Goal: Task Accomplishment & Management: Use online tool/utility

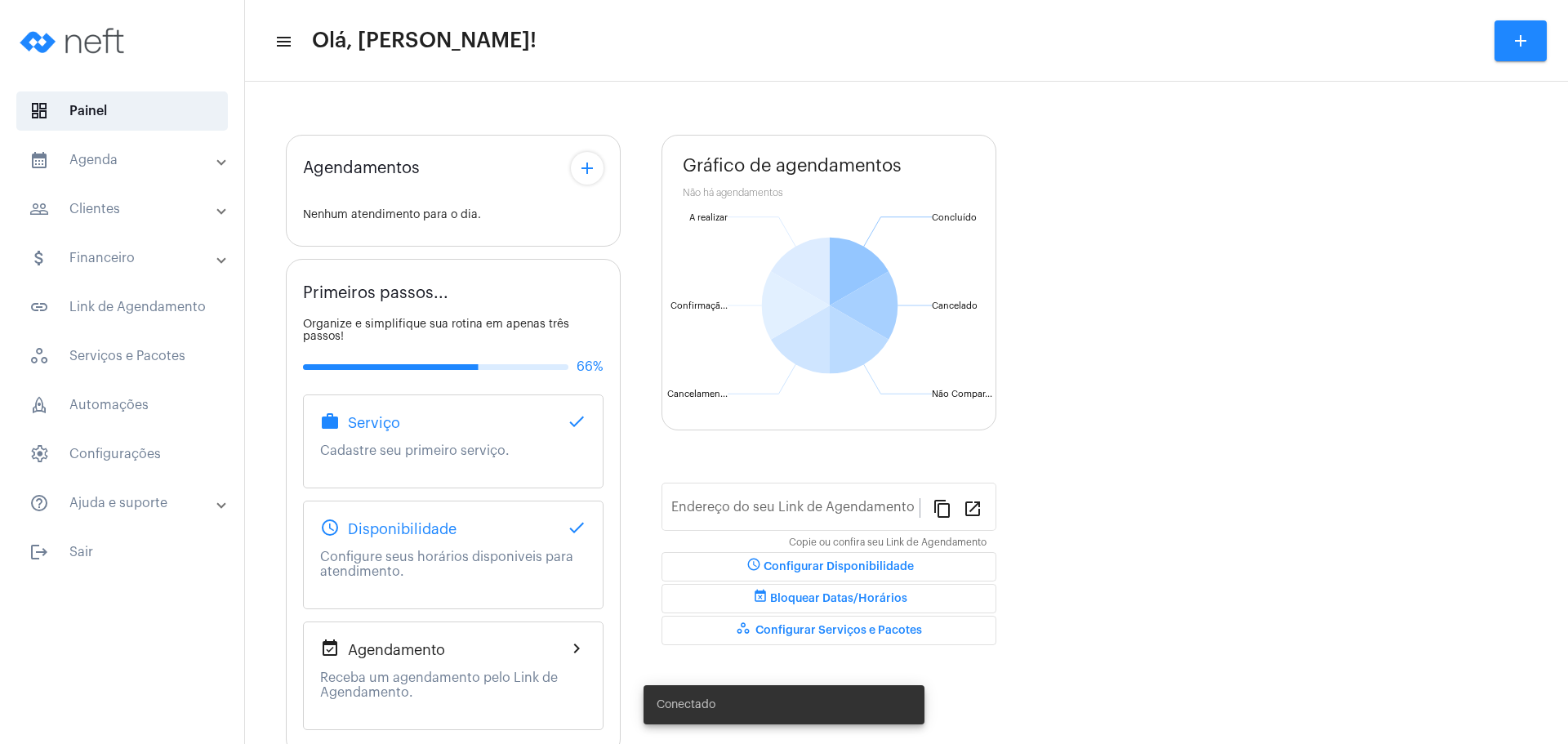
type input "[URL][DOMAIN_NAME]"
